Goal: Transaction & Acquisition: Purchase product/service

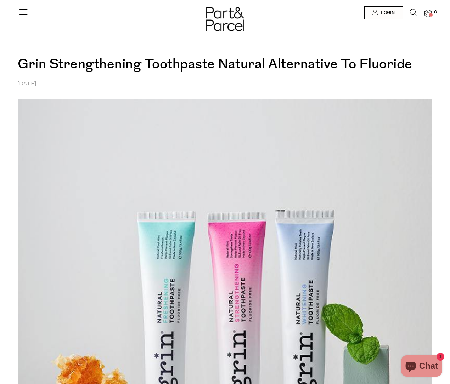
click at [27, 15] on icon at bounding box center [23, 12] width 10 height 10
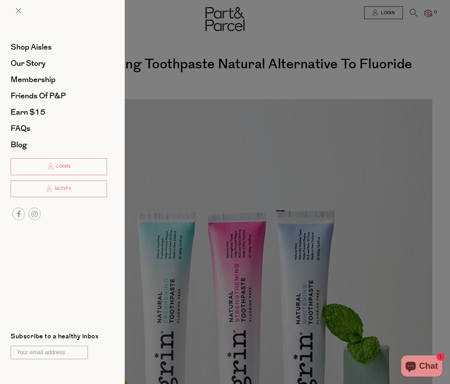
click at [190, 100] on div at bounding box center [225, 192] width 450 height 384
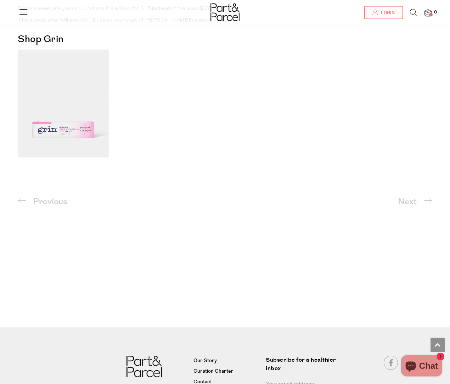
scroll to position [1305, 0]
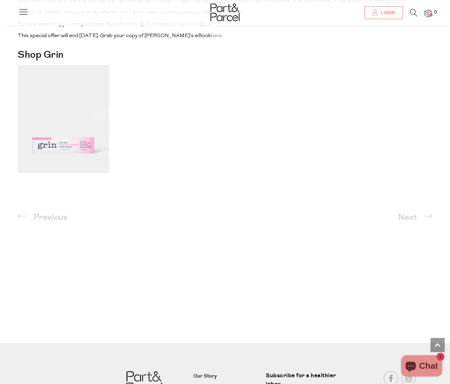
click at [69, 140] on img at bounding box center [63, 119] width 91 height 108
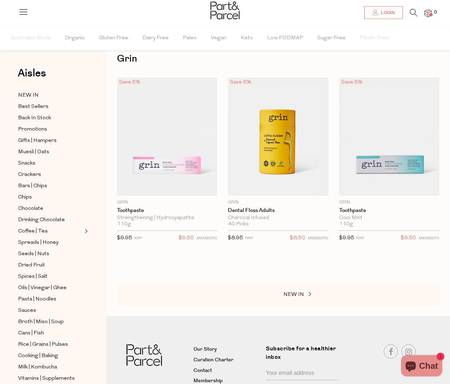
scroll to position [15, 0]
click at [410, 164] on img at bounding box center [389, 136] width 100 height 118
